Goal: Transaction & Acquisition: Obtain resource

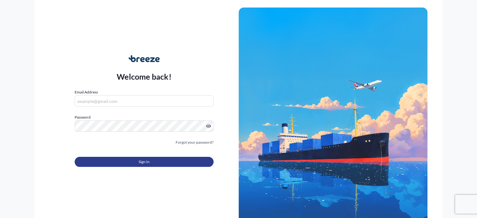
type input "[EMAIL_ADDRESS][DOMAIN_NAME]"
click at [156, 161] on button "Sign In" at bounding box center [144, 162] width 139 height 10
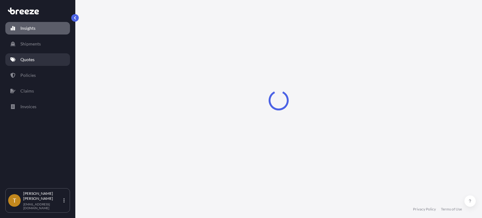
click at [31, 64] on link "Quotes" at bounding box center [37, 59] width 65 height 13
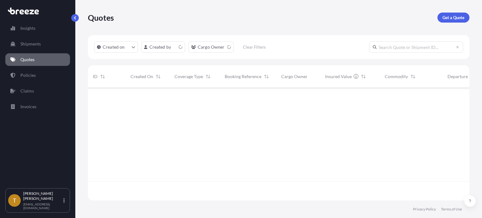
scroll to position [111, 376]
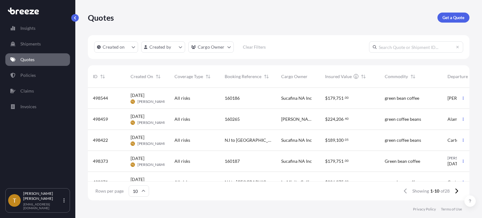
click at [202, 162] on div "All risks" at bounding box center [194, 161] width 40 height 6
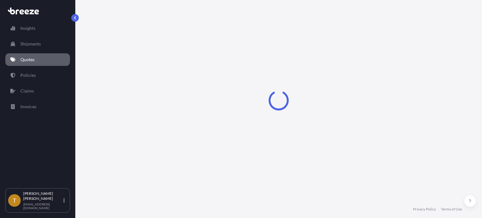
select select "Rail"
select select "2"
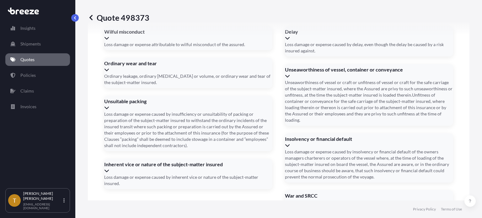
scroll to position [934, 0]
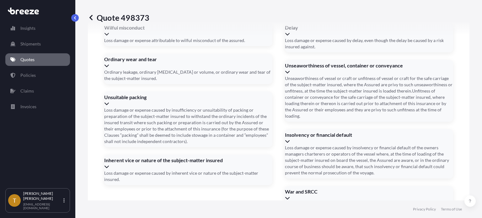
type input "e"
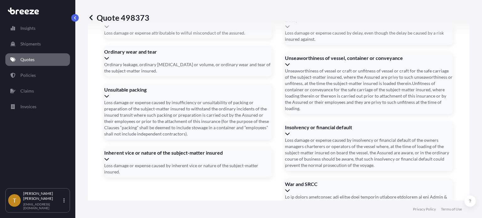
scroll to position [948, 0]
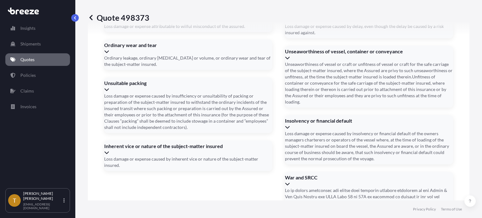
type input "EMHU 263132"
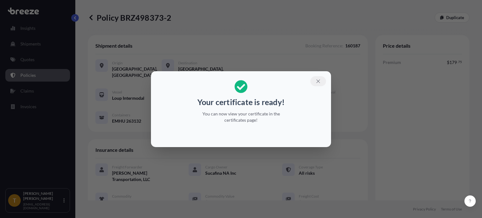
click at [316, 82] on icon "button" at bounding box center [317, 80] width 3 height 3
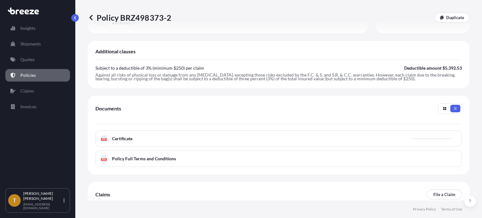
scroll to position [230, 0]
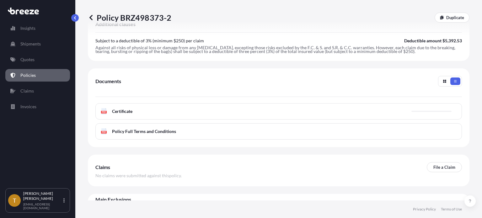
click at [121, 108] on span "Certificate" at bounding box center [122, 111] width 20 height 6
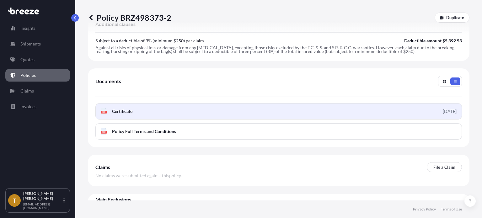
click at [102, 108] on icon at bounding box center [103, 111] width 5 height 6
